Goal: Find specific page/section: Find specific page/section

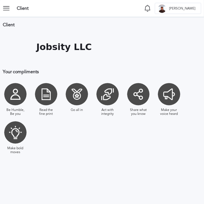
click at [1, 10] on section "Client Notifications Mark all as seen No notifications to show ... G [PERSON_NA…" at bounding box center [102, 8] width 204 height 17
click at [3, 9] on icon at bounding box center [8, 8] width 11 height 11
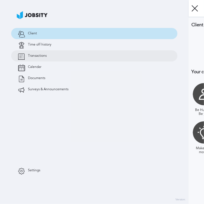
click at [42, 56] on span "Transactions" at bounding box center [37, 56] width 19 height 4
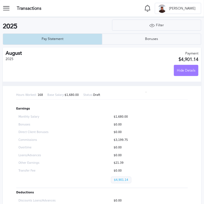
click at [68, 41] on div "Pay Statement" at bounding box center [52, 39] width 99 height 11
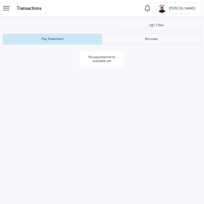
click at [10, 9] on icon at bounding box center [8, 8] width 11 height 11
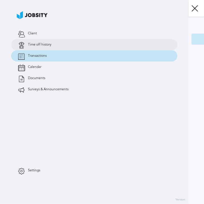
click at [42, 42] on link "Time off history" at bounding box center [94, 44] width 166 height 11
